Goal: Task Accomplishment & Management: Manage account settings

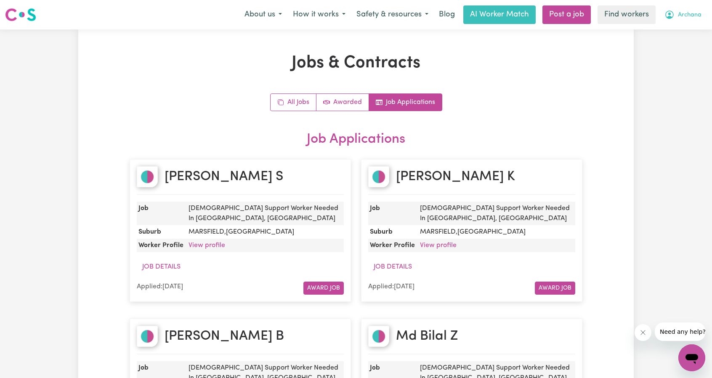
click at [687, 13] on span "Archana" at bounding box center [690, 15] width 24 height 9
click at [673, 46] on link "Logout" at bounding box center [673, 48] width 67 height 16
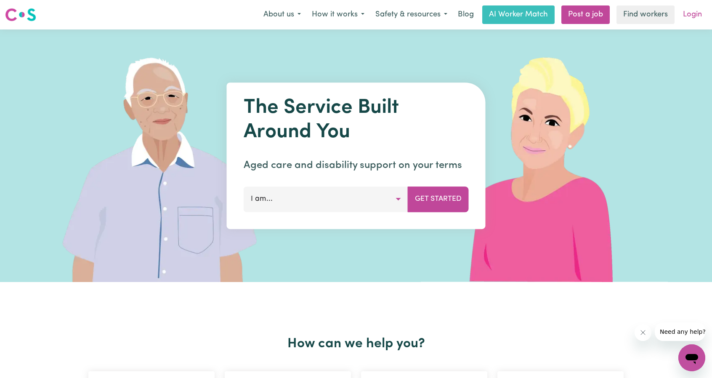
click at [695, 17] on link "Login" at bounding box center [692, 14] width 29 height 19
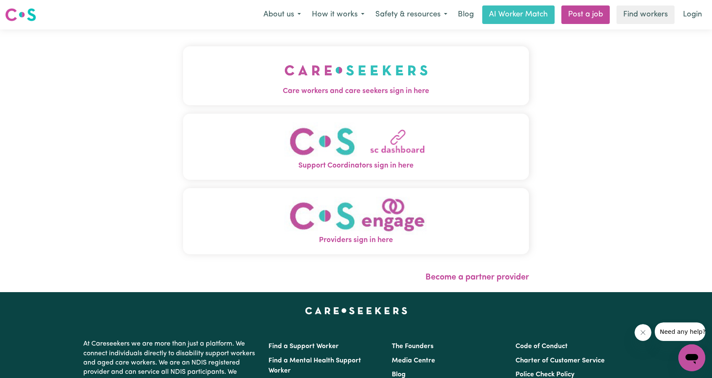
click at [285, 78] on img "Care workers and care seekers sign in here" at bounding box center [357, 70] width 144 height 31
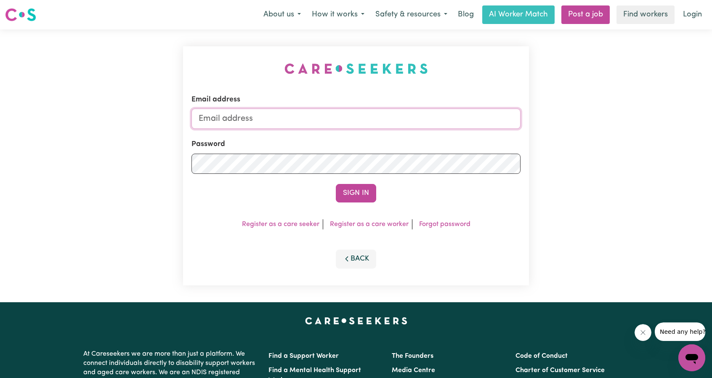
click at [380, 117] on input "Email address" at bounding box center [356, 119] width 329 height 20
drag, startPoint x: 243, startPoint y: 120, endPoint x: 402, endPoint y: 135, distance: 159.4
click at [402, 136] on form "Email address [EMAIL_ADDRESS][PERSON_NAME][DOMAIN_NAME] Password Sign In" at bounding box center [356, 148] width 329 height 108
type input "[EMAIL_ADDRESS][DOMAIN_NAME]"
click at [345, 183] on form "Email address [EMAIL_ADDRESS][DOMAIN_NAME] Password Sign In" at bounding box center [356, 148] width 329 height 108
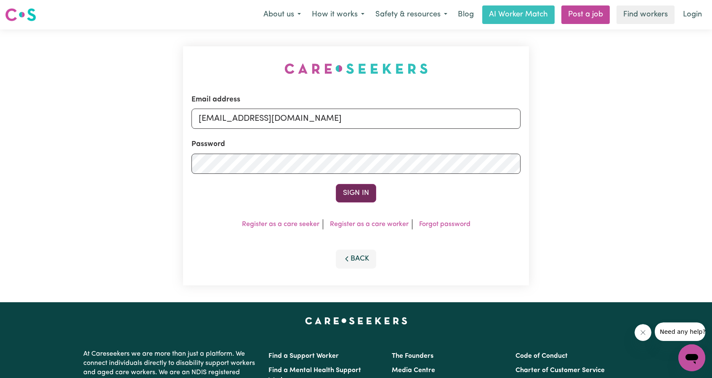
click at [351, 194] on button "Sign In" at bounding box center [356, 193] width 40 height 19
